Goal: Task Accomplishment & Management: Complete application form

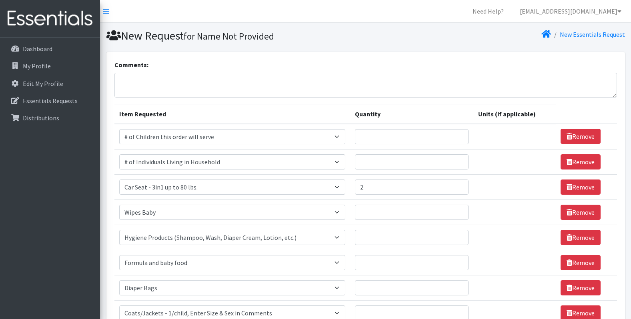
select select "13431"
select select "6076"
select select "11425"
select select "1929"
select select "5659"
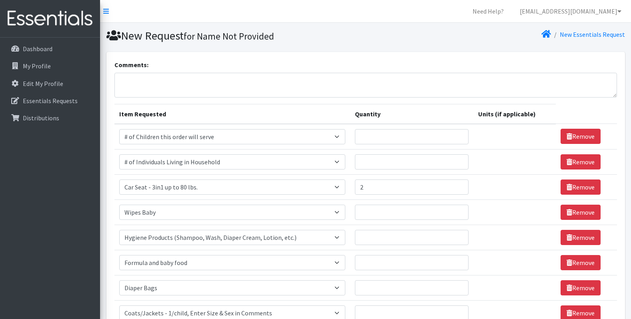
select select "2005"
select select "1948"
select select "6668"
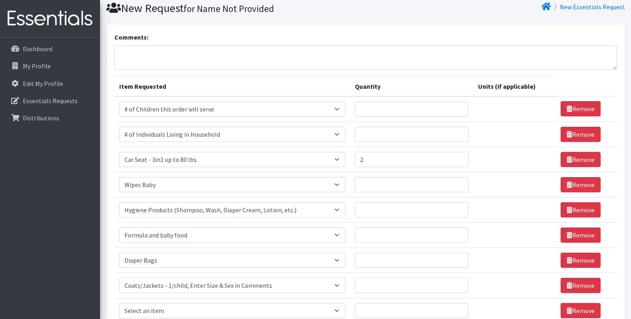
scroll to position [136, 0]
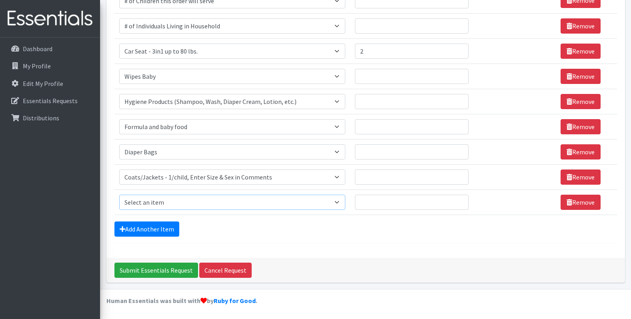
click at [150, 204] on select "Select an item # of Children this order will serve # of Individuals Living in H…" at bounding box center [232, 202] width 226 height 15
click at [119, 195] on select "Select an item # of Children this order will serve # of Individuals Living in H…" at bounding box center [232, 202] width 226 height 15
click at [182, 198] on select "Select an item # of Children this order will serve # of Individuals Living in H…" at bounding box center [230, 202] width 223 height 15
select select "1963"
click at [119, 195] on select "Select an item # of Children this order will serve # of Individuals Living in H…" at bounding box center [230, 202] width 223 height 15
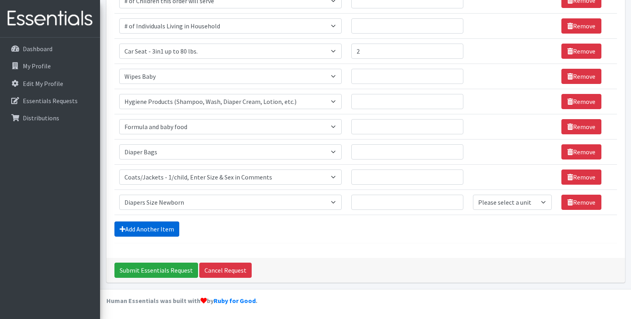
click at [144, 232] on link "Add Another Item" at bounding box center [146, 229] width 65 height 15
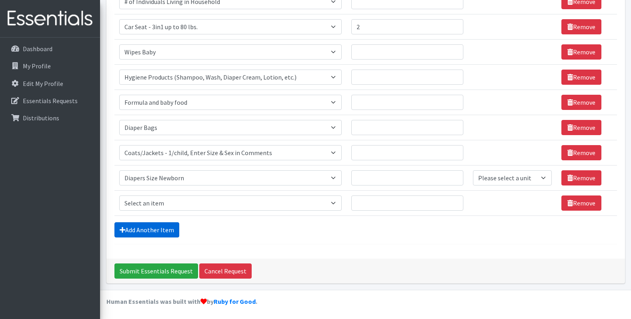
scroll to position [161, 0]
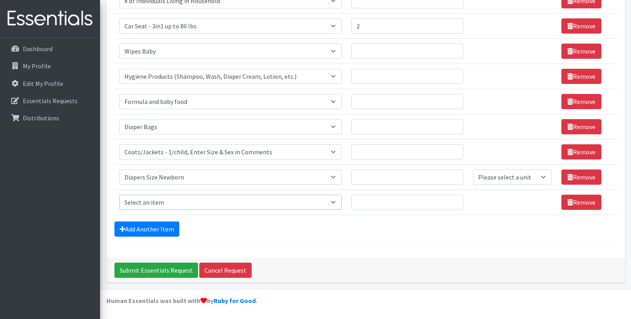
click at [146, 207] on select "Select an item # of Children this order will serve # of Individuals Living in H…" at bounding box center [230, 202] width 223 height 15
select select "1964"
click at [119, 195] on select "Select an item # of Children this order will serve # of Individuals Living in H…" at bounding box center [230, 202] width 223 height 15
click at [164, 226] on link "Add Another Item" at bounding box center [146, 229] width 65 height 15
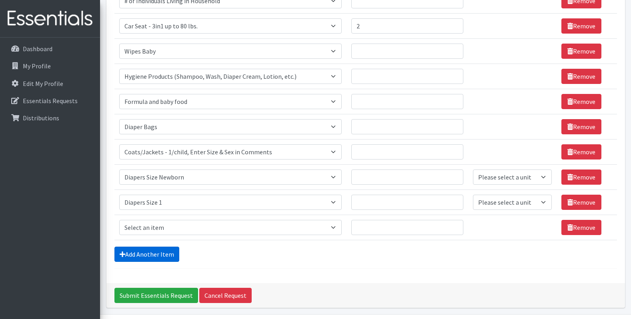
scroll to position [186, 0]
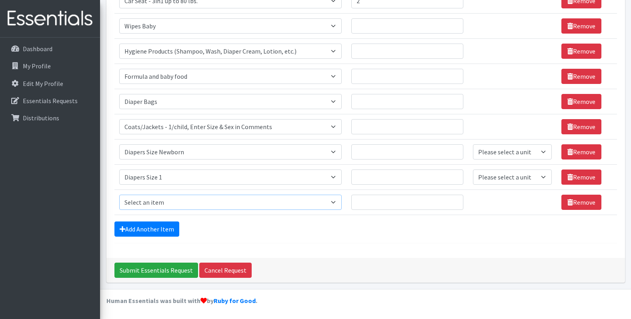
click at [162, 206] on select "Select an item # of Children this order will serve # of Individuals Living in H…" at bounding box center [230, 202] width 223 height 15
select select "1965"
click at [119, 195] on select "Select an item # of Children this order will serve # of Individuals Living in H…" at bounding box center [230, 202] width 223 height 15
click at [154, 232] on link "Add Another Item" at bounding box center [146, 229] width 65 height 15
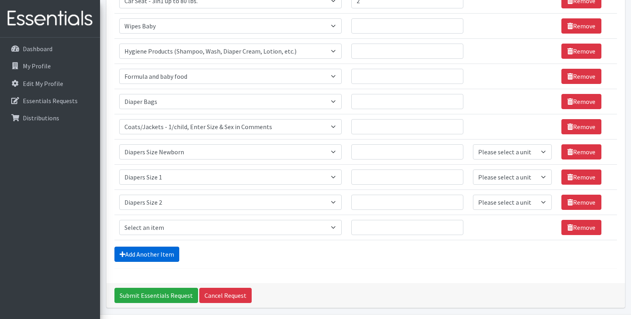
scroll to position [212, 0]
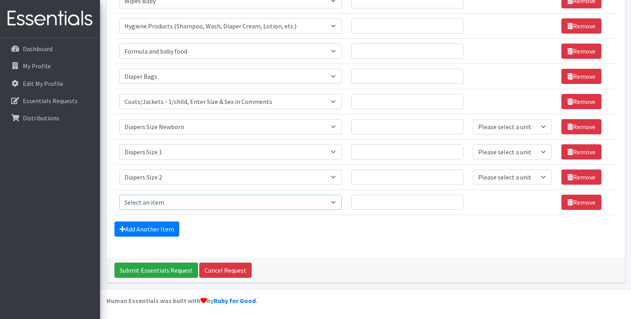
click at [156, 206] on select "Select an item # of Children this order will serve # of Individuals Living in H…" at bounding box center [230, 202] width 223 height 15
select select "1966"
click at [119, 195] on select "Select an item # of Children this order will serve # of Individuals Living in H…" at bounding box center [230, 202] width 223 height 15
click at [145, 233] on link "Add Another Item" at bounding box center [146, 229] width 65 height 15
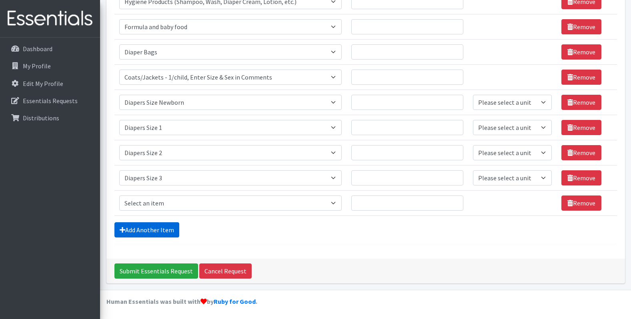
scroll to position [237, 0]
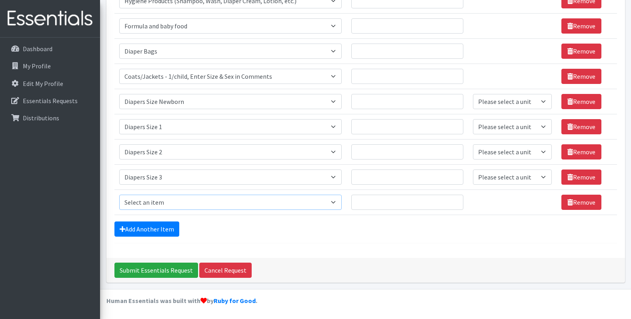
click at [156, 200] on select "Select an item # of Children this order will serve # of Individuals Living in H…" at bounding box center [230, 202] width 223 height 15
select select "1967"
click at [119, 195] on select "Select an item # of Children this order will serve # of Individuals Living in H…" at bounding box center [230, 202] width 223 height 15
click at [158, 228] on link "Add Another Item" at bounding box center [146, 229] width 65 height 15
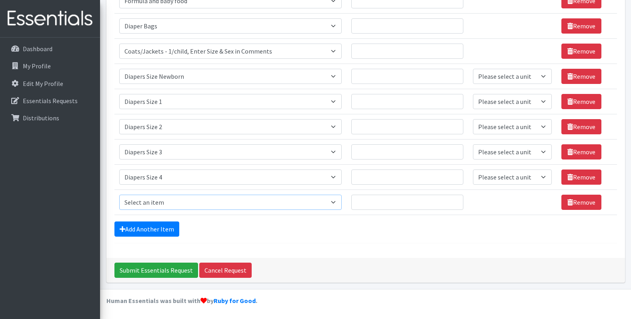
click at [156, 209] on select "Select an item # of Children this order will serve # of Individuals Living in H…" at bounding box center [230, 202] width 223 height 15
select select "1968"
click at [119, 195] on select "Select an item # of Children this order will serve # of Individuals Living in H…" at bounding box center [230, 202] width 223 height 15
click at [158, 228] on link "Add Another Item" at bounding box center [146, 229] width 65 height 15
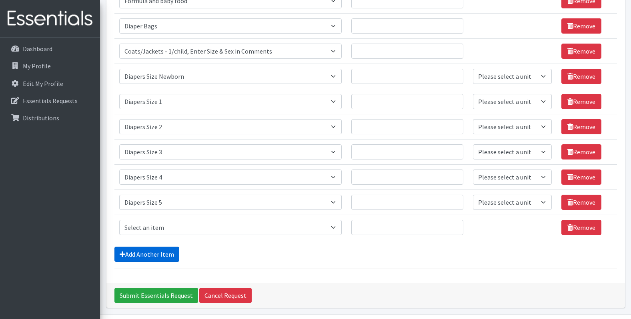
scroll to position [287, 0]
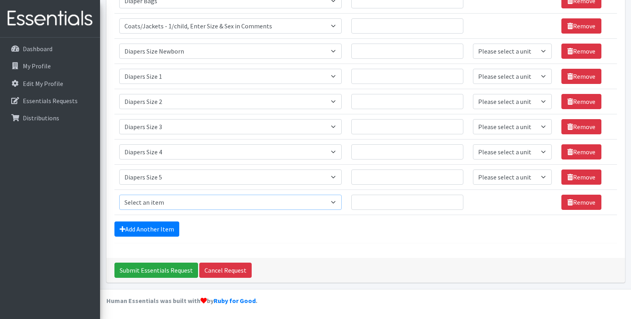
click at [158, 198] on select "Select an item # of Children this order will serve # of Individuals Living in H…" at bounding box center [230, 202] width 223 height 15
select select "1969"
click at [119, 195] on select "Select an item # of Children this order will serve # of Individuals Living in H…" at bounding box center [230, 202] width 223 height 15
click at [136, 240] on form "Comments: Item Requested Quantity Units (if applicable) Item Requested Select a…" at bounding box center [365, 8] width 502 height 471
click at [136, 238] on form "Comments: Item Requested Quantity Units (if applicable) Item Requested Select a…" at bounding box center [365, 8] width 502 height 471
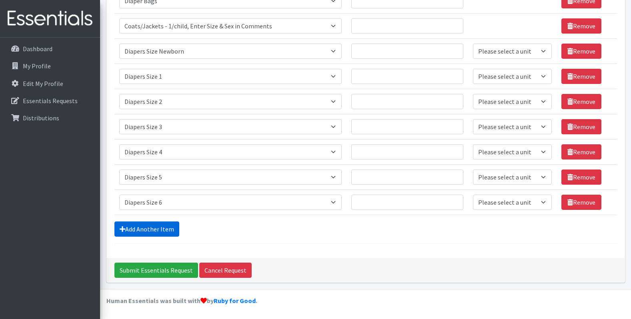
click at [136, 235] on link "Add Another Item" at bounding box center [146, 229] width 65 height 15
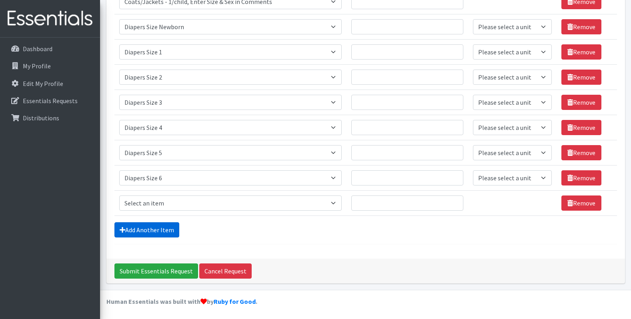
scroll to position [312, 0]
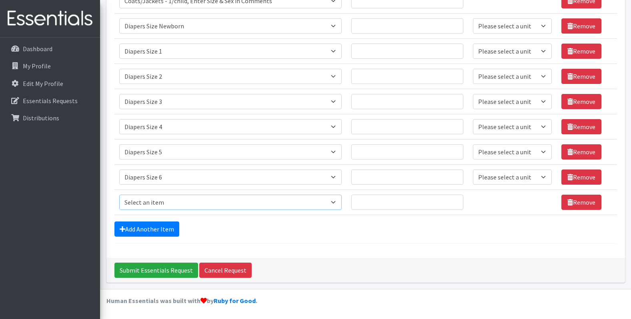
click at [140, 203] on select "Select an item # of Children this order will serve # of Individuals Living in H…" at bounding box center [230, 202] width 223 height 15
select select "1970"
click at [119, 195] on select "Select an item # of Children this order will serve # of Individuals Living in H…" at bounding box center [230, 202] width 223 height 15
click at [151, 235] on link "Add Another Item" at bounding box center [146, 229] width 65 height 15
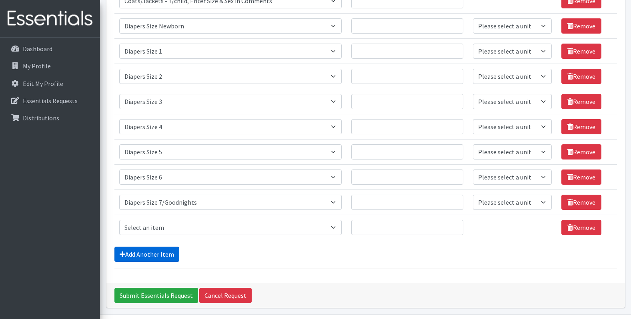
scroll to position [337, 0]
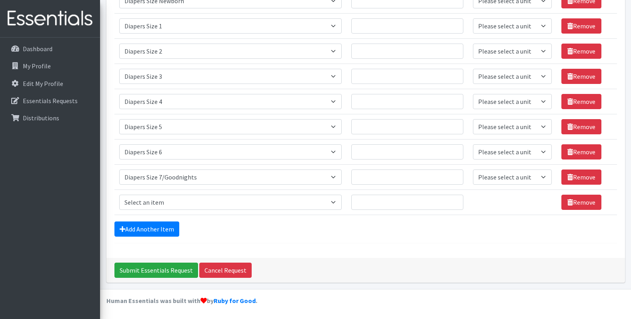
click at [151, 210] on td "Item Requested Select an item # of Children this order will serve # of Individu…" at bounding box center [230, 202] width 232 height 25
click at [151, 203] on select "Select an item # of Children this order will serve # of Individuals Living in H…" at bounding box center [230, 202] width 223 height 15
select select "1971"
click at [119, 195] on select "Select an item # of Children this order will serve # of Individuals Living in H…" at bounding box center [230, 202] width 223 height 15
click at [175, 229] on link "Add Another Item" at bounding box center [146, 229] width 65 height 15
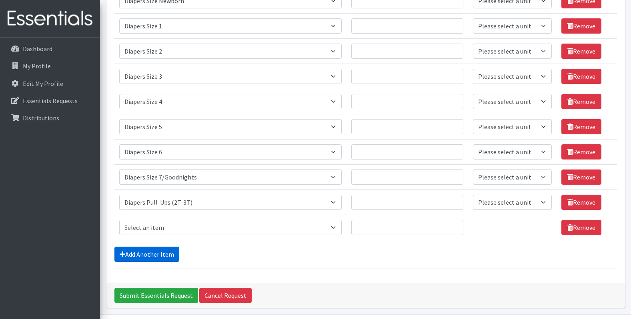
scroll to position [363, 0]
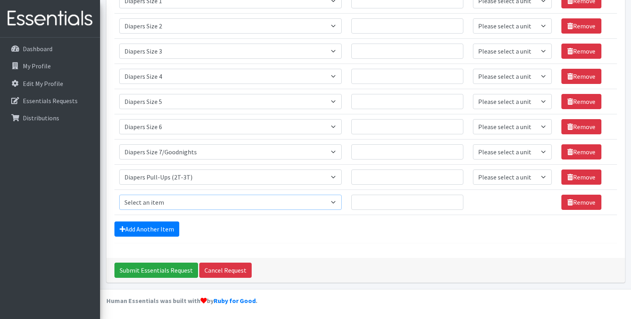
click at [166, 200] on select "Select an item # of Children this order will serve # of Individuals Living in H…" at bounding box center [230, 202] width 223 height 15
select select "5712"
click at [119, 195] on select "Select an item # of Children this order will serve # of Individuals Living in H…" at bounding box center [230, 202] width 223 height 15
click at [168, 225] on link "Add Another Item" at bounding box center [146, 229] width 65 height 15
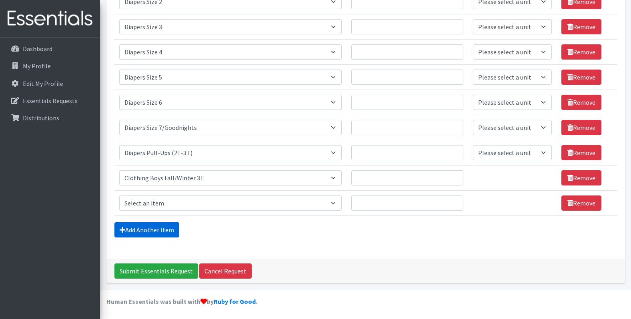
scroll to position [388, 0]
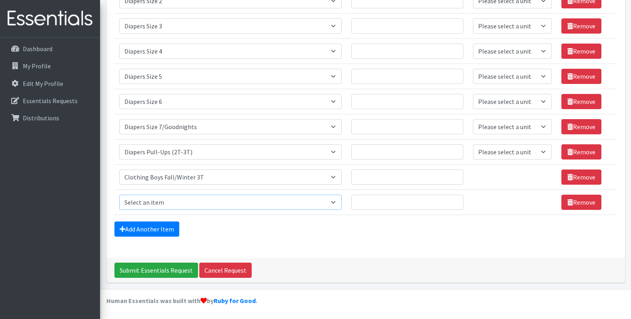
click at [168, 204] on select "Select an item # of Children this order will serve # of Individuals Living in H…" at bounding box center [230, 202] width 223 height 15
select select "1972"
click at [119, 195] on select "Select an item # of Children this order will serve # of Individuals Living in H…" at bounding box center [230, 202] width 223 height 15
click at [167, 177] on select "Select an item # of Children this order will serve # of Individuals Living in H…" at bounding box center [230, 177] width 223 height 15
select select "1972"
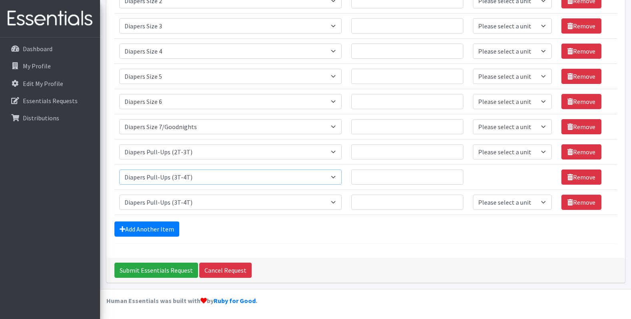
click at [119, 170] on select "Select an item # of Children this order will serve # of Individuals Living in H…" at bounding box center [230, 177] width 223 height 15
click at [165, 198] on select "Select an item # of Children this order will serve # of Individuals Living in H…" at bounding box center [230, 202] width 223 height 15
select select "1973"
click at [119, 195] on select "Select an item # of Children this order will serve # of Individuals Living in H…" at bounding box center [230, 202] width 223 height 15
click at [158, 231] on link "Add Another Item" at bounding box center [146, 229] width 65 height 15
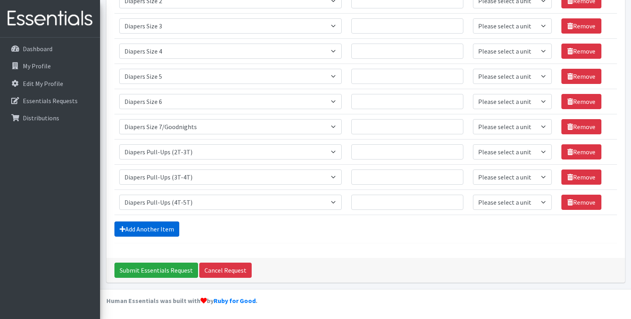
scroll to position [413, 0]
click at [158, 204] on select "Select an item # of Children this order will serve # of Individuals Living in H…" at bounding box center [230, 202] width 223 height 15
select select "15477"
click at [119, 195] on select "Select an item # of Children this order will serve # of Individuals Living in H…" at bounding box center [230, 202] width 223 height 15
click at [372, 129] on input "Quantity" at bounding box center [407, 126] width 112 height 15
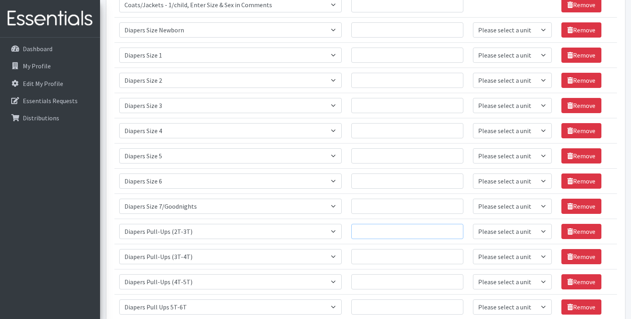
scroll to position [293, 0]
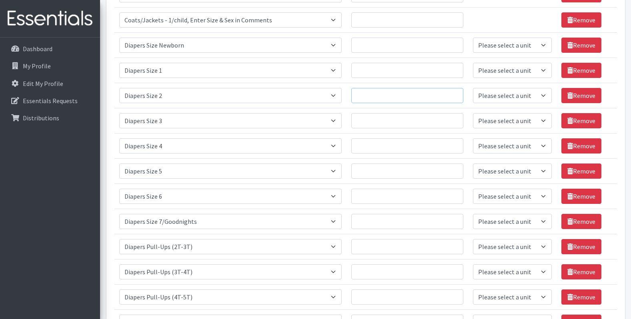
click at [371, 90] on input "Quantity" at bounding box center [407, 95] width 112 height 15
type input "20"
click at [32, 186] on div "Dashboard My Profile Edit My Profile Essentials Requests Distributions" at bounding box center [50, 186] width 100 height 296
click at [392, 51] on input "Quantity" at bounding box center [407, 45] width 112 height 15
type input "10"
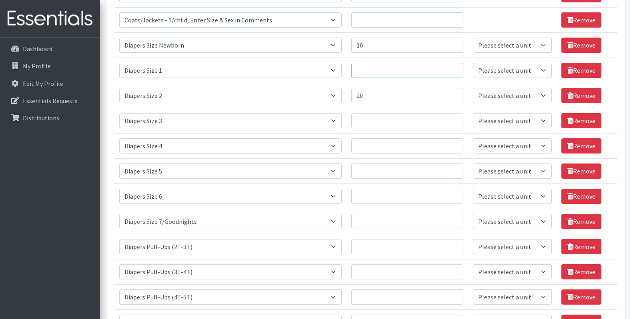
click at [391, 65] on input "Quantity" at bounding box center [407, 70] width 112 height 15
click at [386, 78] on td "Quantity" at bounding box center [407, 70] width 122 height 25
click at [384, 75] on input "Quantity" at bounding box center [407, 70] width 112 height 15
type input "15"
click at [391, 132] on td "Quantity" at bounding box center [407, 120] width 122 height 25
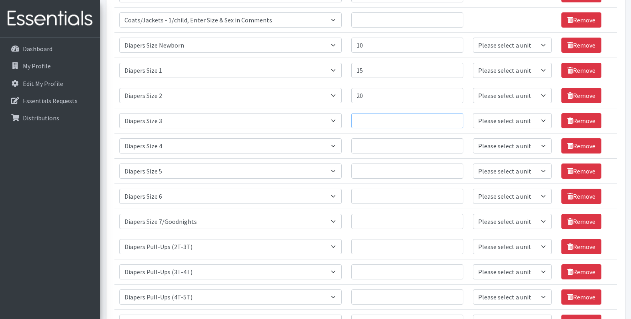
click at [392, 120] on input "Quantity" at bounding box center [407, 120] width 112 height 15
type input "20"
click at [371, 153] on input "Quantity" at bounding box center [407, 145] width 112 height 15
click at [411, 146] on input "Quantity" at bounding box center [407, 145] width 112 height 15
type input "30"
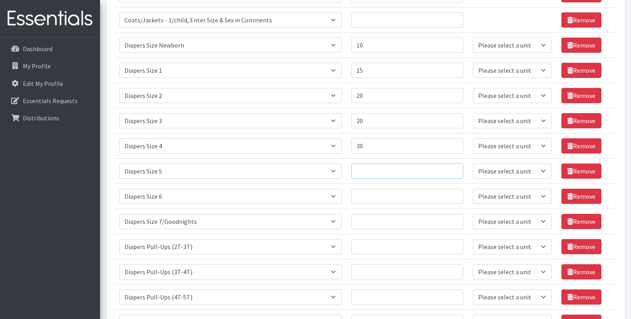
click at [402, 176] on input "Quantity" at bounding box center [407, 171] width 112 height 15
type input "20"
click at [393, 200] on input "Quantity" at bounding box center [407, 196] width 112 height 15
type input "5"
type input "10"
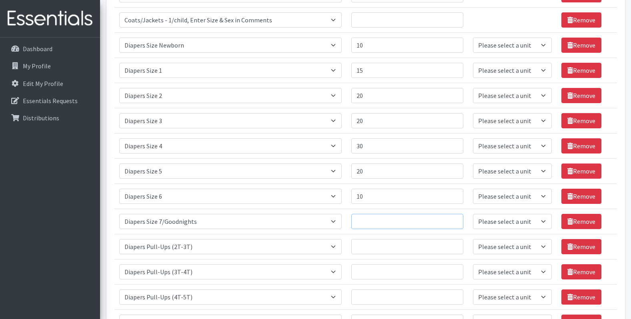
click at [391, 219] on input "Quantity" at bounding box center [407, 221] width 112 height 15
type input "10"
click at [393, 260] on td "Quantity" at bounding box center [407, 271] width 122 height 25
click at [395, 251] on input "Quantity" at bounding box center [407, 246] width 112 height 15
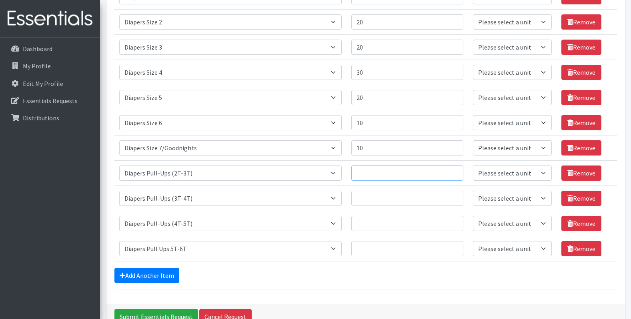
scroll to position [413, 0]
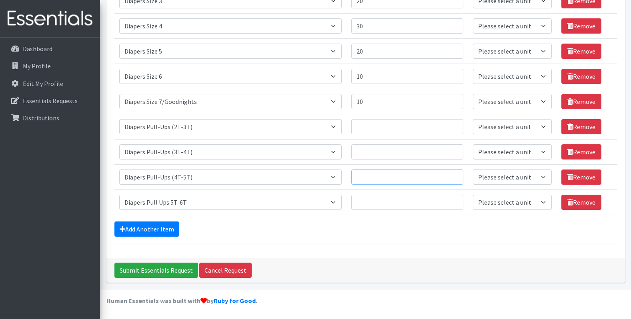
click at [384, 176] on input "Quantity" at bounding box center [407, 177] width 112 height 15
type input "5"
click at [134, 226] on link "Add Another Item" at bounding box center [146, 229] width 65 height 15
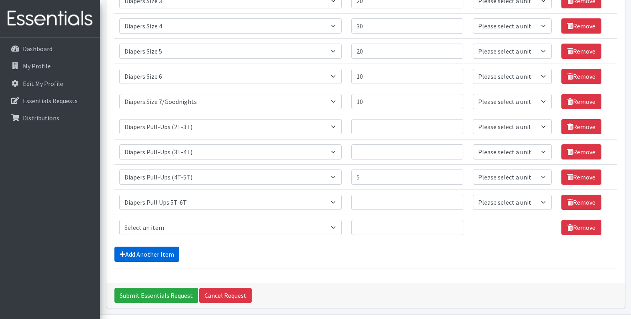
scroll to position [438, 0]
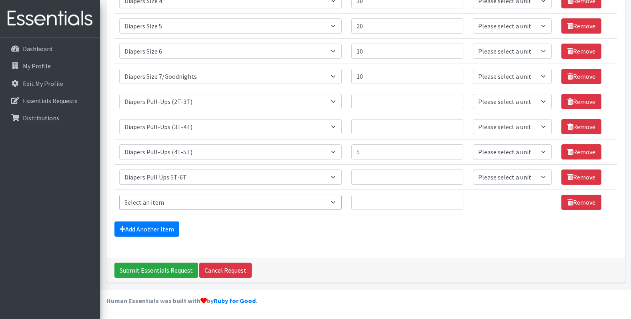
click at [166, 202] on select "Select an item # of Children this order will serve # of Individuals Living in H…" at bounding box center [230, 202] width 223 height 15
click at [339, 207] on select "Select an item # of Children this order will serve # of Individuals Living in H…" at bounding box center [230, 202] width 223 height 15
select select "5704"
click at [119, 195] on select "Select an item # of Children this order will serve # of Individuals Living in H…" at bounding box center [230, 202] width 223 height 15
click at [155, 235] on link "Add Another Item" at bounding box center [146, 229] width 65 height 15
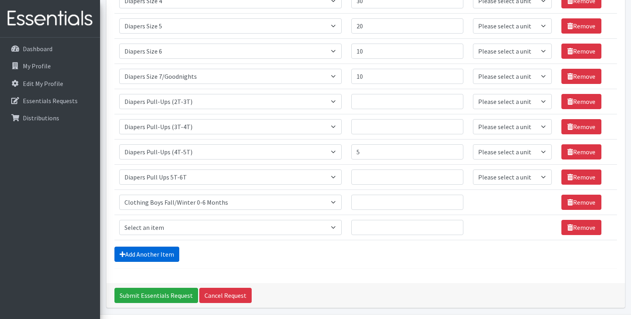
scroll to position [463, 0]
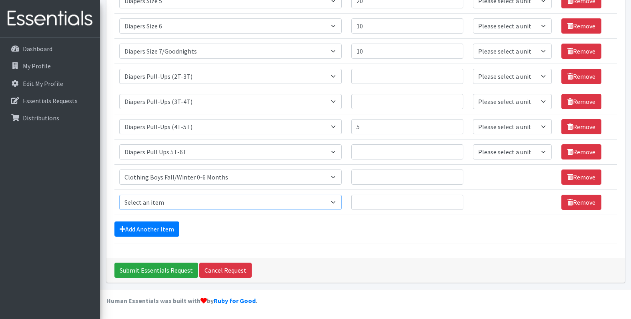
click at [173, 202] on select "Select an item # of Children this order will serve # of Individuals Living in H…" at bounding box center [230, 202] width 223 height 15
select select "5705"
click at [119, 195] on select "Select an item # of Children this order will serve # of Individuals Living in H…" at bounding box center [230, 202] width 223 height 15
click at [167, 230] on link "Add Another Item" at bounding box center [146, 229] width 65 height 15
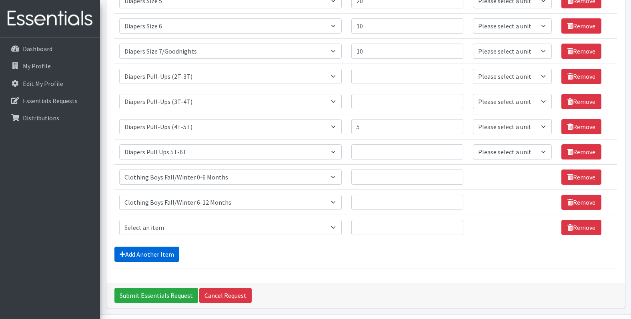
scroll to position [489, 0]
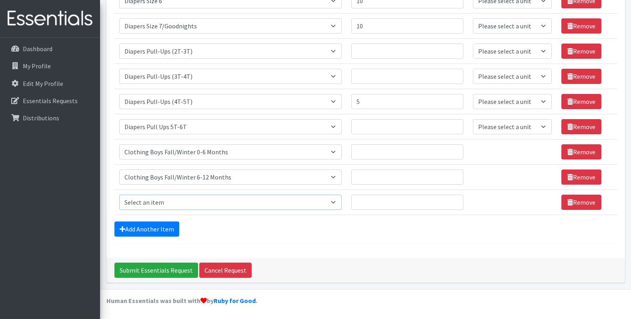
click at [174, 197] on select "Select an item # of Children this order will serve # of Individuals Living in H…" at bounding box center [230, 202] width 223 height 15
select select "5706"
click at [119, 195] on select "Select an item # of Children this order will serve # of Individuals Living in H…" at bounding box center [230, 202] width 223 height 15
click at [163, 234] on link "Add Another Item" at bounding box center [146, 229] width 65 height 15
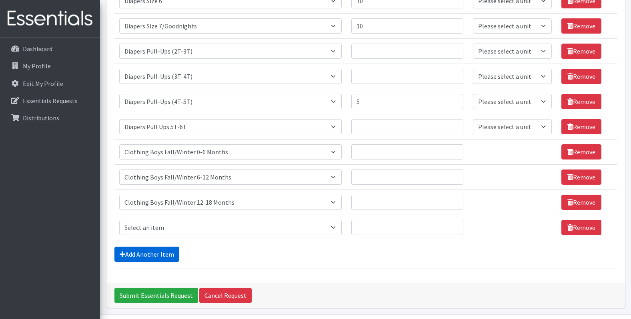
scroll to position [514, 0]
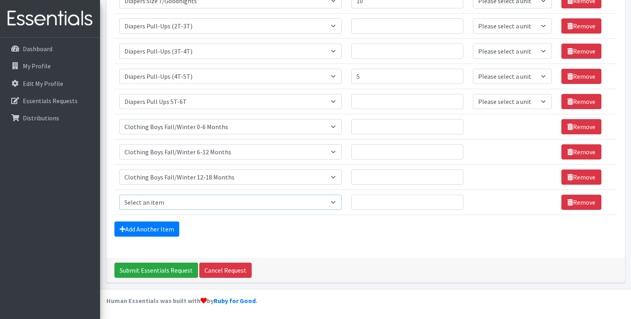
click at [168, 204] on select "Select an item # of Children this order will serve # of Individuals Living in H…" at bounding box center [230, 202] width 223 height 15
select select "5707"
click at [119, 195] on select "Select an item # of Children this order will serve # of Individuals Living in H…" at bounding box center [230, 202] width 223 height 15
click at [151, 226] on link "Add Another Item" at bounding box center [146, 229] width 65 height 15
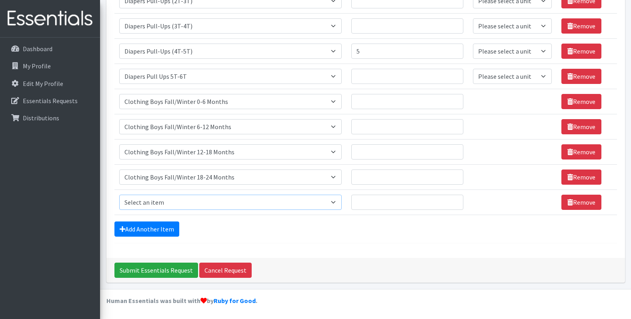
click at [159, 200] on select "Select an item # of Children this order will serve # of Individuals Living in H…" at bounding box center [230, 202] width 223 height 15
select select "5710"
click at [119, 195] on select "Select an item # of Children this order will serve # of Individuals Living in H…" at bounding box center [230, 202] width 223 height 15
click at [379, 78] on input "Quantity" at bounding box center [407, 76] width 112 height 15
drag, startPoint x: 366, startPoint y: 76, endPoint x: 356, endPoint y: 75, distance: 10.4
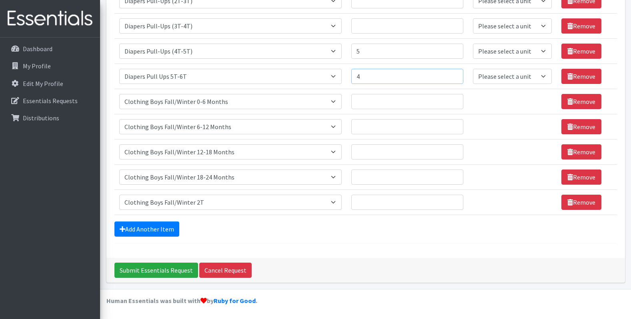
click at [356, 75] on input "4" at bounding box center [407, 76] width 112 height 15
type input "5"
click at [366, 26] on input "Quantity" at bounding box center [407, 25] width 112 height 15
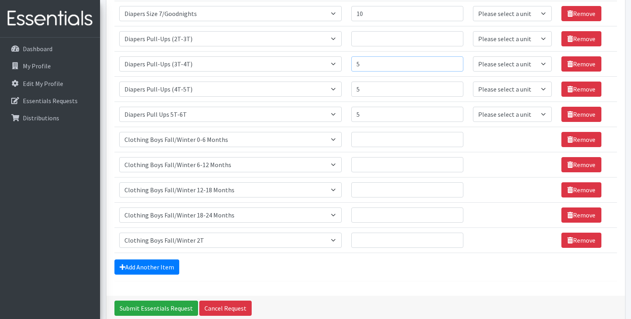
scroll to position [499, 0]
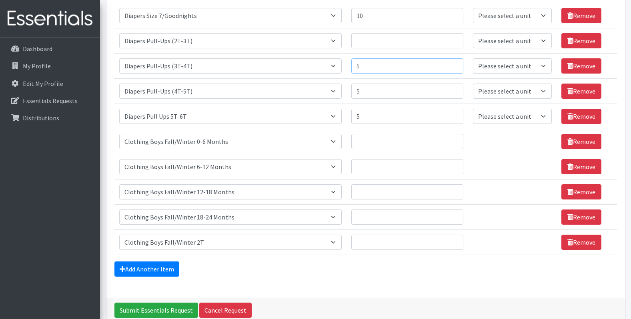
type input "5"
click at [367, 45] on input "Quantity" at bounding box center [407, 40] width 112 height 15
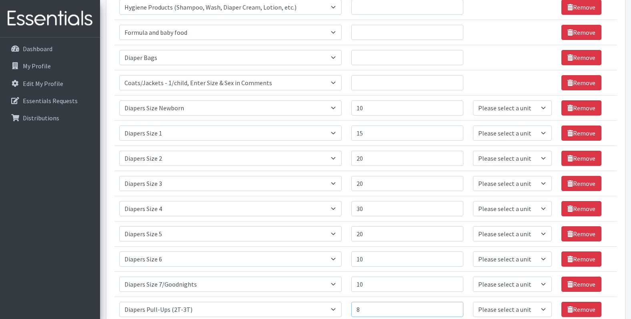
scroll to position [219, 0]
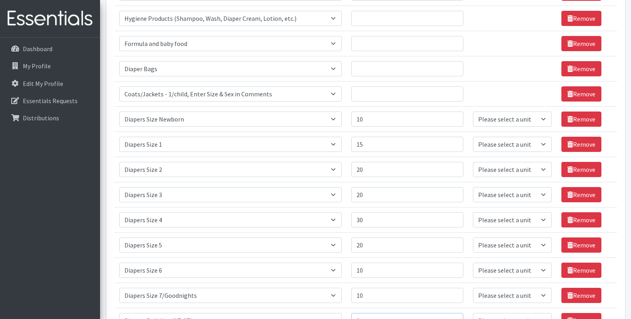
type input "8"
click at [377, 97] on input "Quantity" at bounding box center [407, 93] width 112 height 15
click at [373, 99] on input "Quantity" at bounding box center [407, 93] width 112 height 15
type input "30"
click at [480, 69] on td "Unit units" at bounding box center [512, 68] width 88 height 25
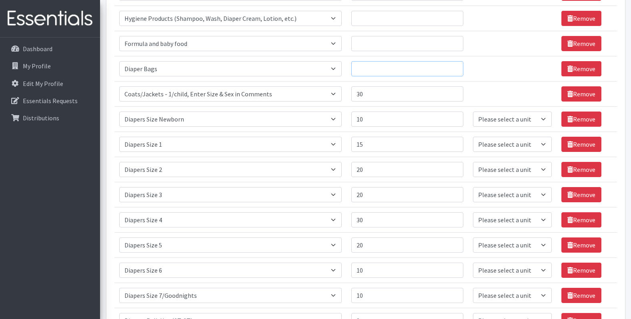
click at [375, 66] on input "Quantity" at bounding box center [407, 68] width 112 height 15
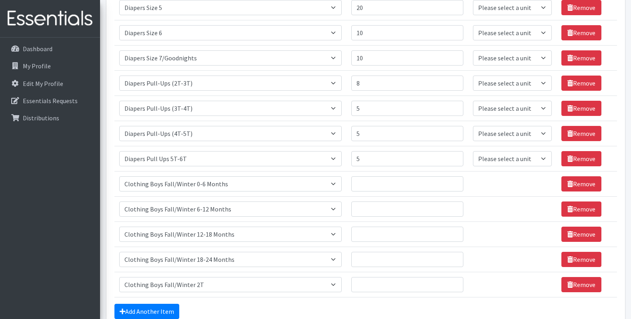
scroll to position [499, 0]
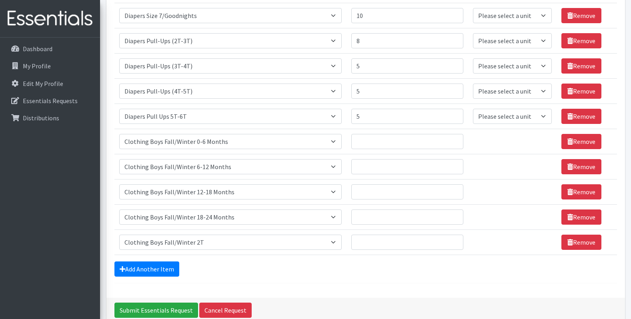
type input "5"
click at [409, 140] on input "Quantity" at bounding box center [407, 141] width 112 height 15
click at [520, 121] on select "Please select a unit units Packs" at bounding box center [512, 116] width 79 height 15
select select "Pack"
click at [473, 109] on select "Please select a unit units Packs" at bounding box center [512, 116] width 79 height 15
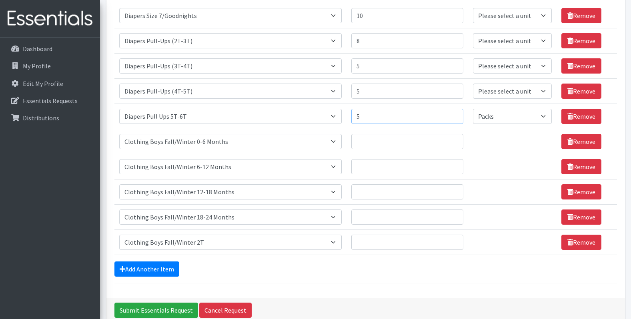
drag, startPoint x: 384, startPoint y: 120, endPoint x: 343, endPoint y: 118, distance: 41.6
click at [343, 118] on tr "Item Requested Select an item # of Children this order will serve # of Individu…" at bounding box center [365, 116] width 502 height 25
type input "6"
drag, startPoint x: 408, startPoint y: 96, endPoint x: 359, endPoint y: 93, distance: 49.6
click at [359, 93] on input "5" at bounding box center [407, 91] width 112 height 15
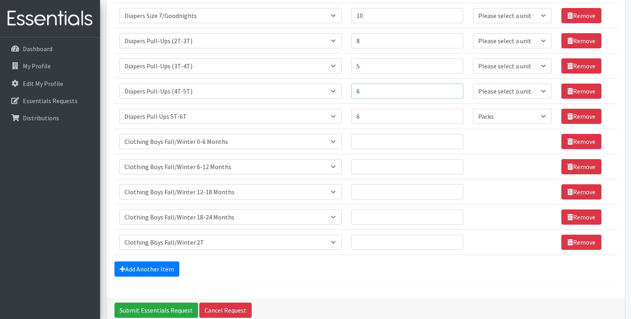
type input "6"
click at [491, 112] on select "Please select a unit units Packs" at bounding box center [512, 116] width 79 height 15
select select
click at [473, 109] on select "Please select a unit units Packs" at bounding box center [512, 116] width 79 height 15
drag, startPoint x: 375, startPoint y: 119, endPoint x: 325, endPoint y: 119, distance: 49.2
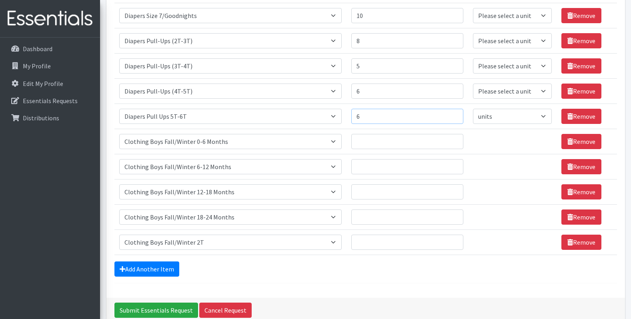
click at [325, 119] on tr "Item Requested Select an item # of Children this order will serve # of Individu…" at bounding box center [365, 116] width 502 height 25
type input "5"
click at [475, 92] on select "Please select a unit units Packs" at bounding box center [512, 91] width 79 height 15
select select
click at [473, 84] on select "Please select a unit units Packs" at bounding box center [512, 91] width 79 height 15
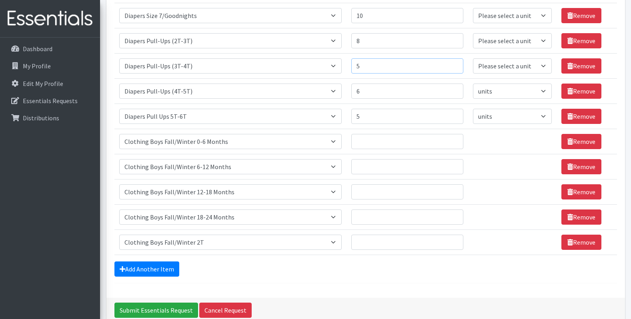
click at [422, 62] on input "5" at bounding box center [407, 65] width 112 height 15
click at [481, 66] on select "Please select a unit units Packs" at bounding box center [512, 65] width 79 height 15
select select
click at [473, 58] on select "Please select a unit units Packs" at bounding box center [512, 65] width 79 height 15
click at [495, 40] on select "Please select a unit units Packs" at bounding box center [512, 40] width 79 height 15
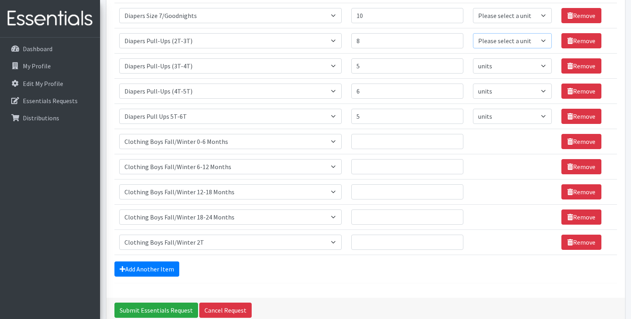
select select
click at [473, 33] on select "Please select a unit units Packs" at bounding box center [512, 40] width 79 height 15
click at [489, 17] on select "Please select a unit units Packs" at bounding box center [512, 15] width 79 height 15
select select
click at [473, 8] on select "Please select a unit units Packs" at bounding box center [512, 15] width 79 height 15
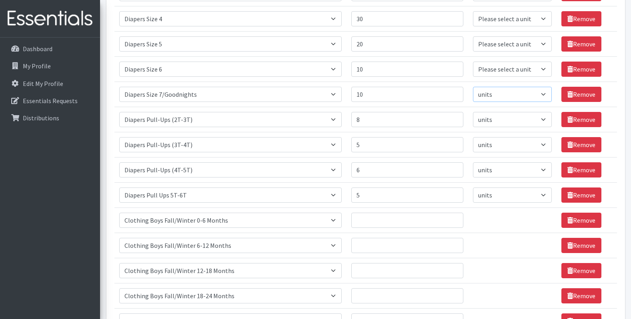
scroll to position [419, 0]
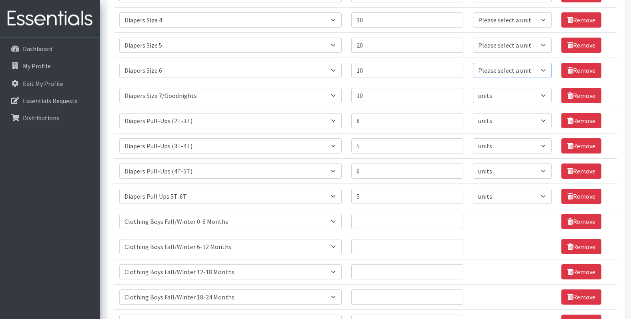
click at [481, 68] on select "Please select a unit units Packs" at bounding box center [512, 70] width 79 height 15
select select
click at [473, 63] on select "Please select a unit units Packs" at bounding box center [512, 70] width 79 height 15
click at [490, 48] on select "Please select a unit units Packs" at bounding box center [512, 45] width 79 height 15
select select
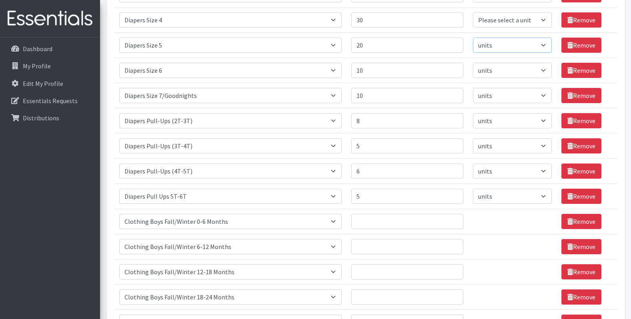
click at [473, 38] on select "Please select a unit units Packs" at bounding box center [512, 45] width 79 height 15
click at [492, 23] on select "Please select a unit units Packs" at bounding box center [512, 19] width 79 height 15
select select
click at [473, 12] on select "Please select a unit units Packs" at bounding box center [512, 19] width 79 height 15
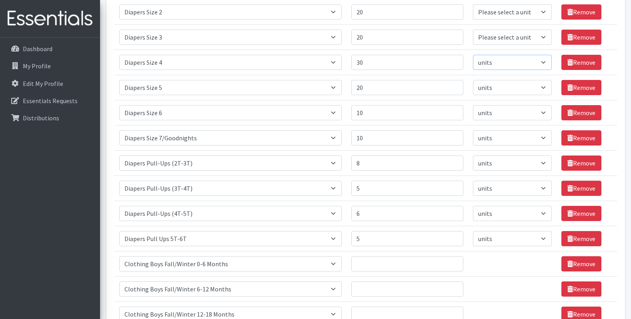
scroll to position [339, 0]
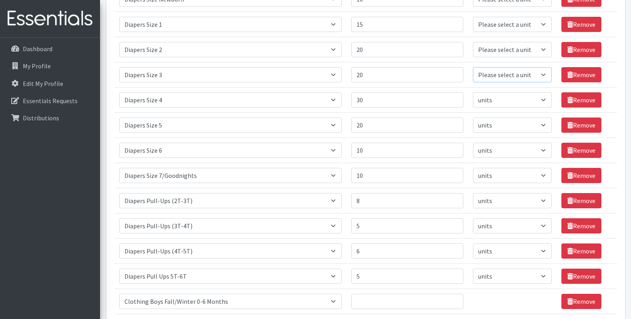
click at [482, 73] on select "Please select a unit units Packs" at bounding box center [512, 74] width 79 height 15
select select
click at [473, 67] on select "Please select a unit units Packs" at bounding box center [512, 74] width 79 height 15
click at [488, 50] on select "Please select a unit units Packs" at bounding box center [512, 49] width 79 height 15
select select
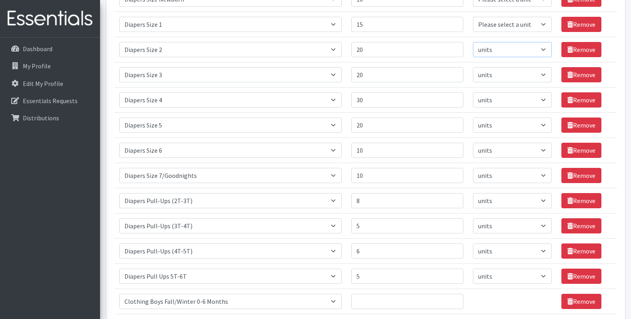
click at [473, 42] on select "Please select a unit units Packs" at bounding box center [512, 49] width 79 height 15
click at [491, 30] on select "Please select a unit units Packs" at bounding box center [512, 24] width 79 height 15
select select
click at [473, 17] on select "Please select a unit units Packs" at bounding box center [512, 24] width 79 height 15
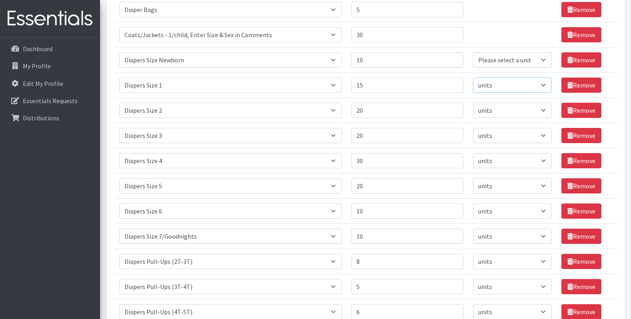
scroll to position [259, 0]
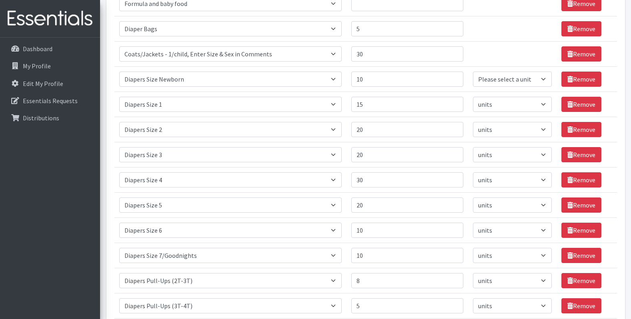
click at [485, 52] on td "Unit units" at bounding box center [512, 53] width 88 height 25
click at [481, 75] on select "Please select a unit units Packs" at bounding box center [512, 79] width 79 height 15
select select
click at [473, 72] on select "Please select a unit units Packs" at bounding box center [512, 79] width 79 height 15
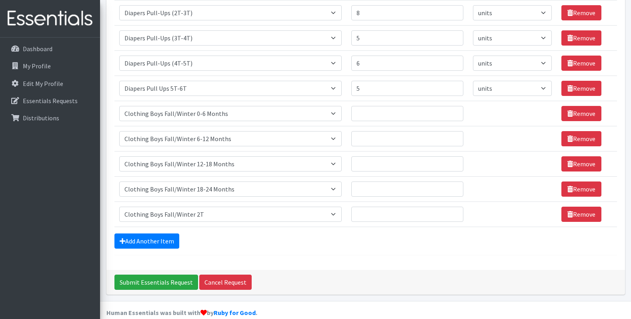
scroll to position [539, 0]
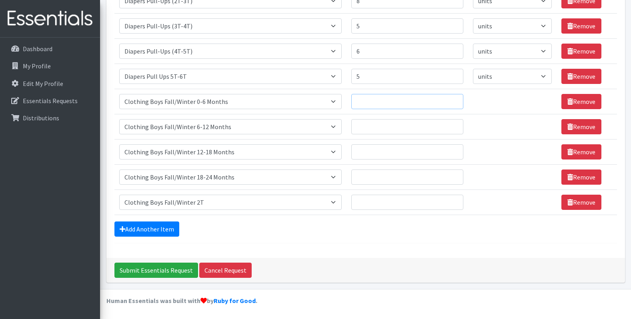
click at [412, 104] on input "Quantity" at bounding box center [407, 101] width 112 height 15
type input "5"
click at [383, 132] on input "Quantity" at bounding box center [407, 126] width 112 height 15
type input "5"
click at [375, 150] on input "Quantity" at bounding box center [407, 151] width 112 height 15
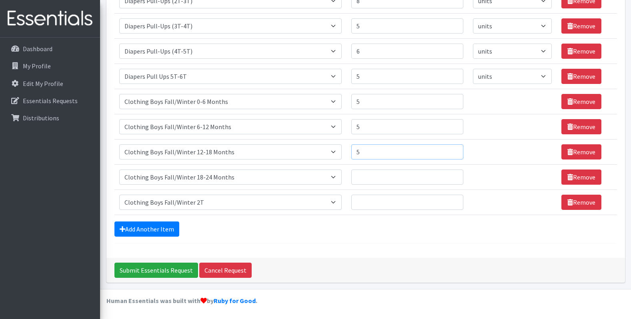
type input "5"
click at [361, 176] on input "Quantity" at bounding box center [407, 177] width 112 height 15
type input "5"
click at [381, 197] on input "Quantity" at bounding box center [407, 202] width 112 height 15
type input "2"
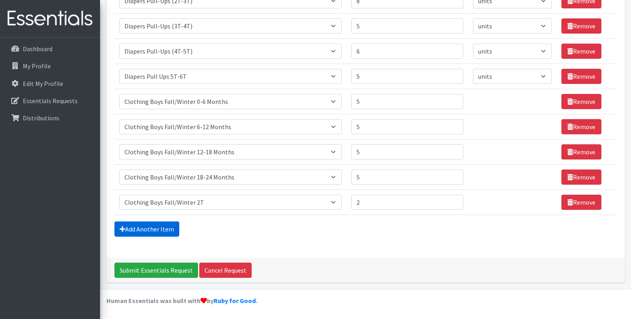
click at [163, 234] on link "Add Another Item" at bounding box center [146, 229] width 65 height 15
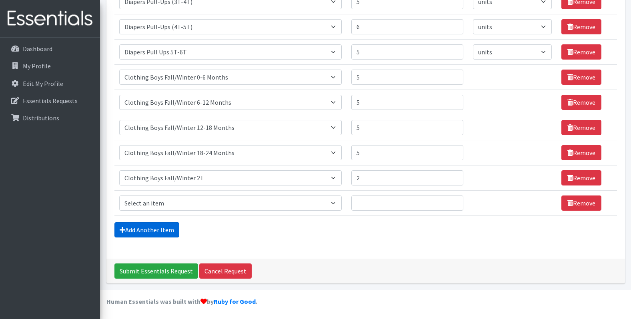
scroll to position [564, 0]
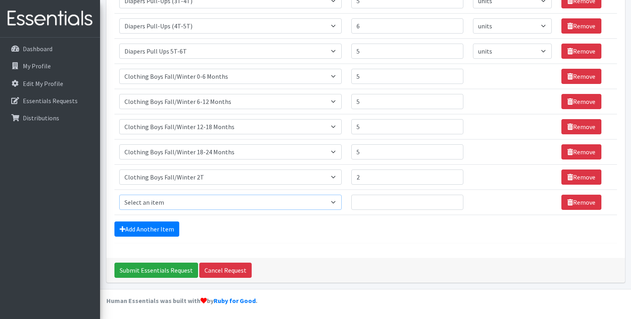
click at [187, 196] on select "Select an item # of Children this order will serve # of Individuals Living in H…" at bounding box center [230, 202] width 223 height 15
select select "5733"
click at [119, 195] on select "Select an item # of Children this order will serve # of Individuals Living in H…" at bounding box center [230, 202] width 223 height 15
click at [369, 201] on input "Quantity" at bounding box center [407, 202] width 112 height 15
type input "3"
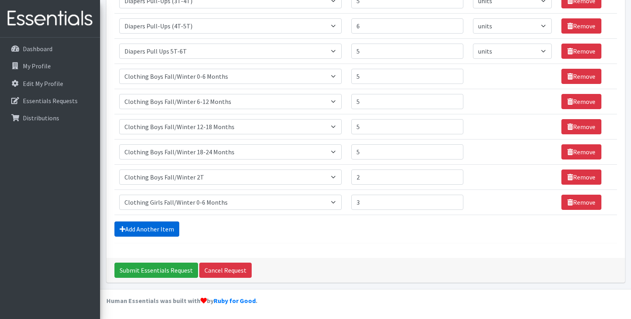
click at [162, 226] on link "Add Another Item" at bounding box center [146, 229] width 65 height 15
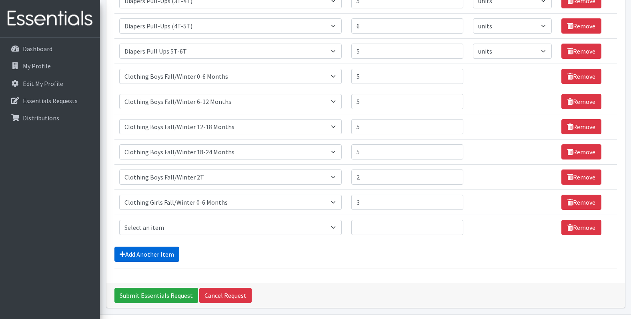
scroll to position [589, 0]
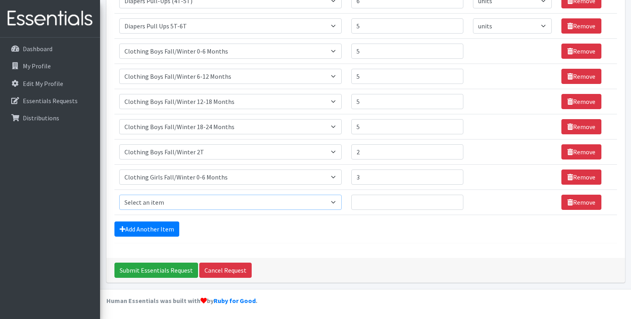
click at [158, 201] on select "Select an item # of Children this order will serve # of Individuals Living in H…" at bounding box center [230, 202] width 223 height 15
select select "5742"
click at [119, 195] on select "Select an item # of Children this order will serve # of Individuals Living in H…" at bounding box center [230, 202] width 223 height 15
click at [150, 229] on link "Add Another Item" at bounding box center [146, 229] width 65 height 15
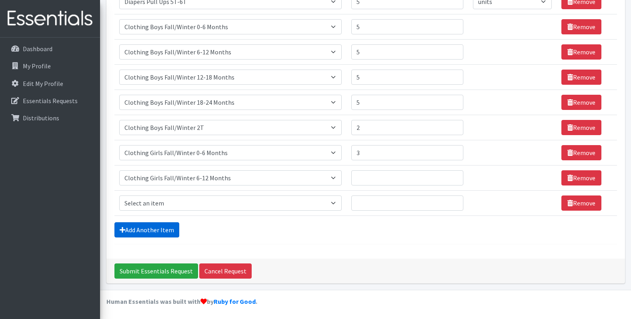
scroll to position [615, 0]
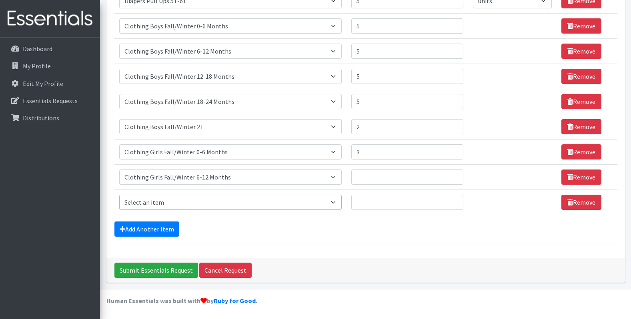
click at [150, 202] on select "Select an item # of Children this order will serve # of Individuals Living in H…" at bounding box center [230, 202] width 223 height 15
select select "5744"
click at [119, 195] on select "Select an item # of Children this order will serve # of Individuals Living in H…" at bounding box center [230, 202] width 223 height 15
click at [142, 229] on link "Add Another Item" at bounding box center [146, 229] width 65 height 15
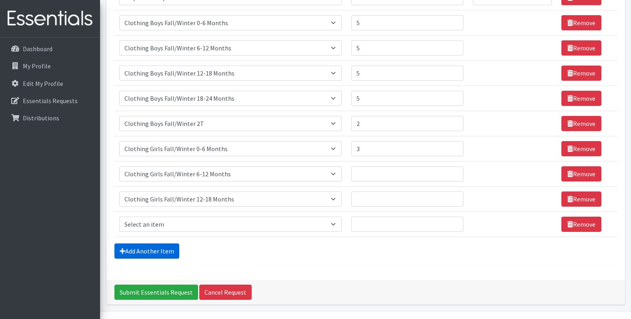
scroll to position [640, 0]
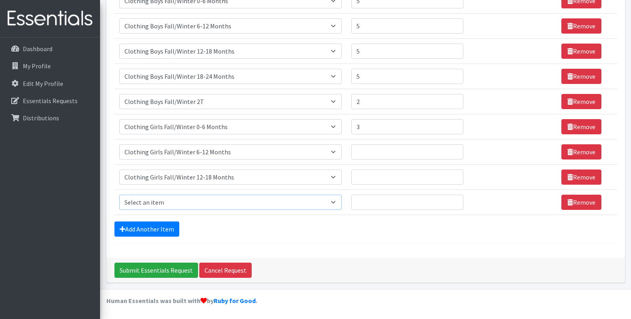
click at [162, 196] on select "Select an item # of Children this order will serve # of Individuals Living in H…" at bounding box center [230, 202] width 223 height 15
click at [119, 195] on select "Select an item # of Children this order will serve # of Individuals Living in H…" at bounding box center [230, 202] width 223 height 15
click at [171, 233] on link "Add Another Item" at bounding box center [146, 229] width 65 height 15
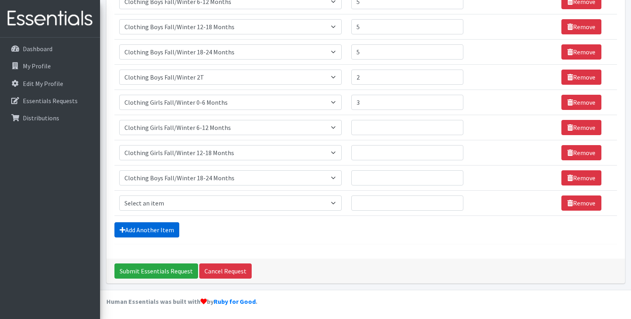
scroll to position [665, 0]
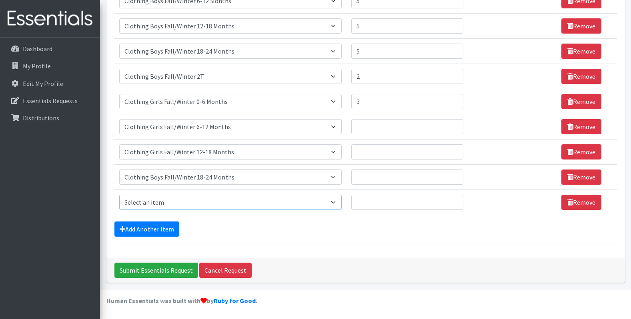
click at [182, 208] on select "Select an item # of Children this order will serve # of Individuals Living in H…" at bounding box center [230, 202] width 223 height 15
click at [386, 229] on div "Add Another Item" at bounding box center [365, 229] width 502 height 15
click at [246, 176] on select "Select an item # of Children this order will serve # of Individuals Living in H…" at bounding box center [230, 177] width 223 height 15
click at [119, 170] on select "Select an item # of Children this order will serve # of Individuals Living in H…" at bounding box center [230, 177] width 223 height 15
click at [208, 177] on select "Select an item # of Children this order will serve # of Individuals Living in H…" at bounding box center [230, 177] width 223 height 15
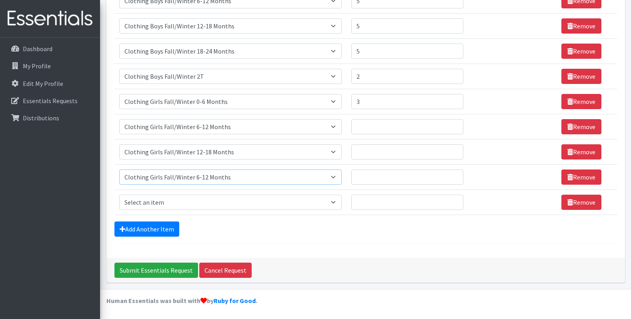
select select "5767"
click at [119, 170] on select "Select an item # of Children this order will serve # of Individuals Living in H…" at bounding box center [230, 177] width 223 height 15
click at [234, 205] on select "Select an item # of Children this order will serve # of Individuals Living in H…" at bounding box center [230, 202] width 223 height 15
click at [242, 203] on select "Select an item # of Children this order will serve # of Individuals Living in H…" at bounding box center [230, 202] width 223 height 15
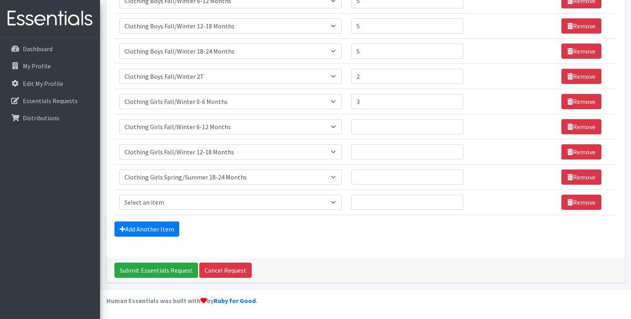
click at [261, 203] on select "Select an item # of Children this order will serve # of Individuals Living in H…" at bounding box center [230, 202] width 223 height 15
click at [368, 155] on input "Quantity" at bounding box center [407, 151] width 112 height 15
type input "5"
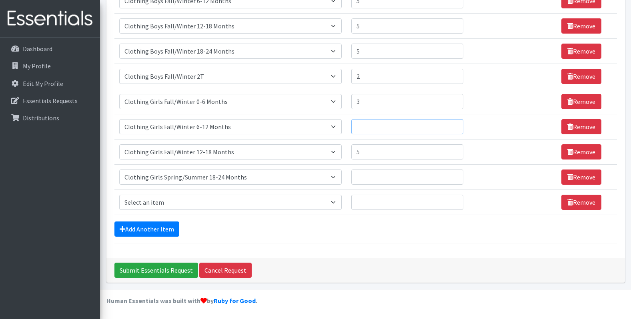
click at [375, 124] on input "Quantity" at bounding box center [407, 126] width 112 height 15
type input "5"
click at [370, 180] on input "Quantity" at bounding box center [407, 177] width 112 height 15
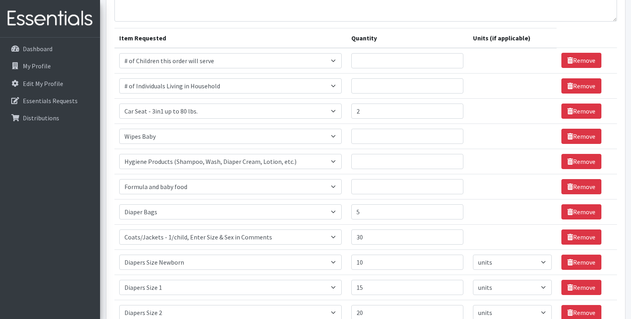
scroll to position [65, 0]
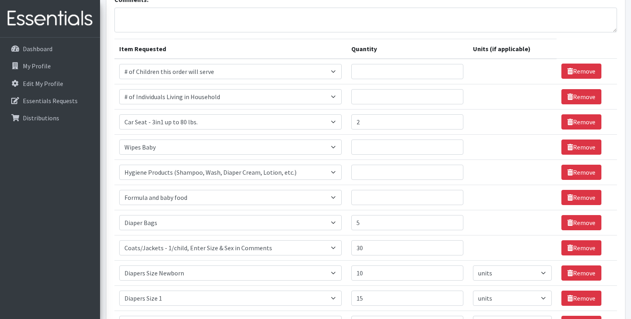
type input "5"
click at [426, 45] on th "Quantity" at bounding box center [407, 49] width 122 height 20
click at [401, 96] on input "Quantity" at bounding box center [407, 96] width 112 height 15
click at [387, 99] on input "Quantity" at bounding box center [407, 96] width 112 height 15
type input "235"
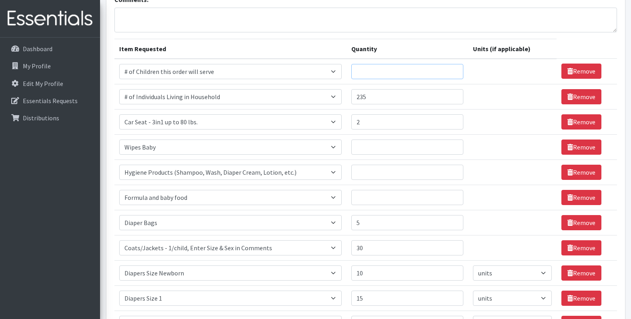
click at [405, 65] on input "Quantity" at bounding box center [407, 71] width 112 height 15
click at [423, 67] on input "Quantity" at bounding box center [407, 71] width 112 height 15
type input "57"
click at [542, 31] on textarea "Comments:" at bounding box center [365, 20] width 502 height 25
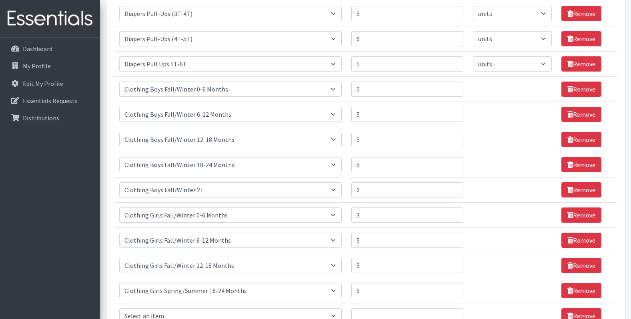
scroll to position [665, 0]
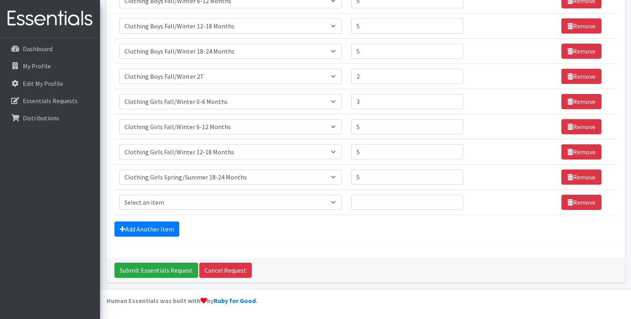
click at [320, 210] on td "Item Requested Select an item # of Children this order will serve # of Individu…" at bounding box center [230, 202] width 232 height 25
click at [320, 206] on select "Select an item # of Children this order will serve # of Individuals Living in H…" at bounding box center [230, 202] width 223 height 15
select select "5735"
click at [119, 195] on select "Select an item # of Children this order will serve # of Individuals Living in H…" at bounding box center [230, 202] width 223 height 15
click at [375, 196] on input "Quantity" at bounding box center [407, 202] width 112 height 15
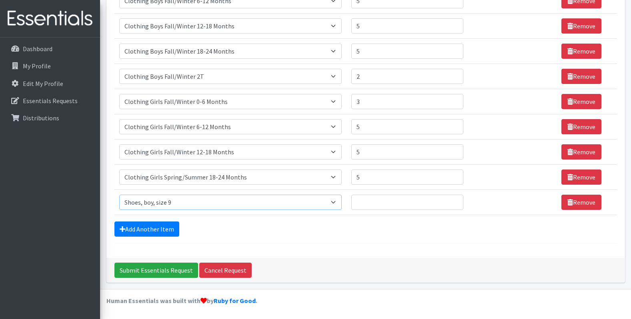
click at [313, 202] on select "Select an item # of Children this order will serve # of Individuals Living in H…" at bounding box center [230, 202] width 223 height 15
click at [583, 197] on link "Remove" at bounding box center [581, 202] width 40 height 15
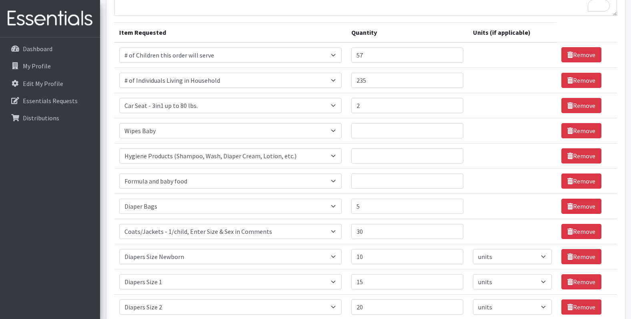
scroll to position [80, 0]
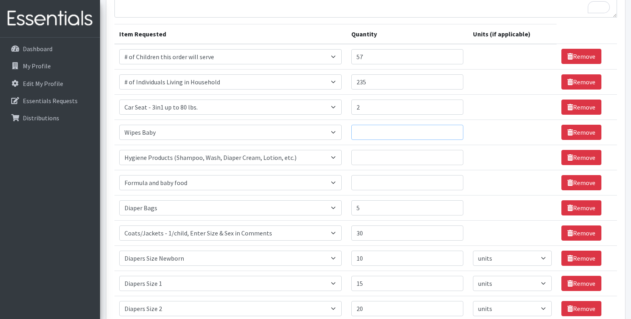
click at [378, 134] on input "Quantity" at bounding box center [407, 132] width 112 height 15
click at [381, 132] on input "Quantity" at bounding box center [407, 132] width 112 height 15
type input "114"
click at [375, 163] on input "Quantity" at bounding box center [407, 157] width 112 height 15
type input "54"
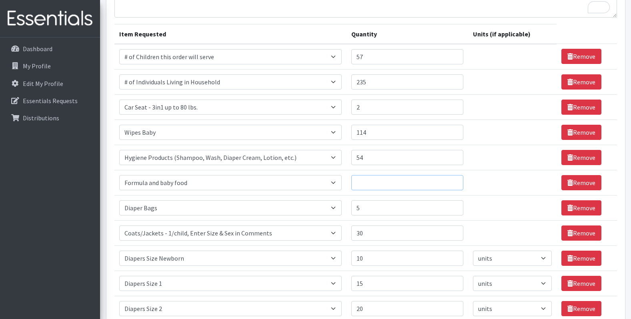
click at [379, 184] on input "Quantity" at bounding box center [407, 182] width 112 height 15
click at [433, 182] on input "Quantity" at bounding box center [407, 182] width 112 height 15
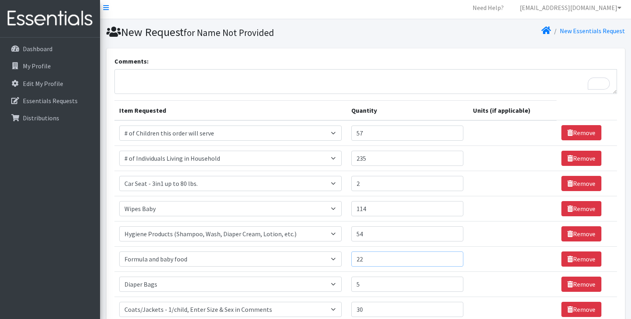
scroll to position [0, 0]
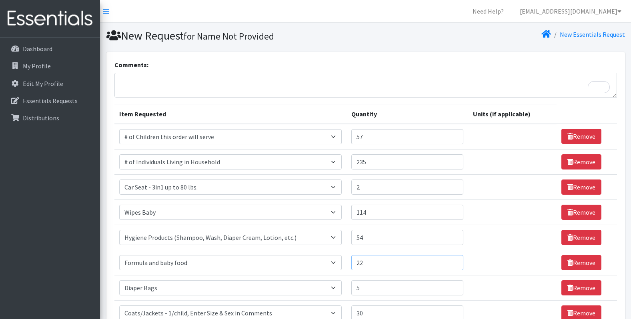
type input "22"
click at [168, 76] on textarea "Comments:" at bounding box center [365, 85] width 502 height 25
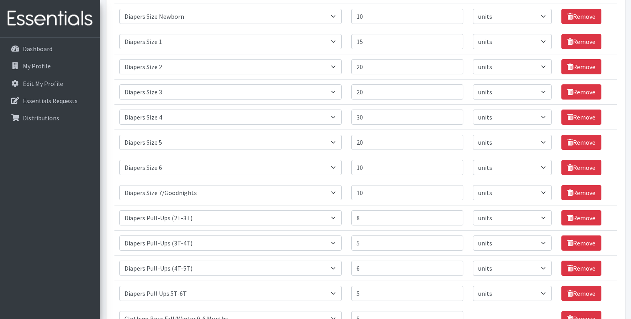
scroll to position [320, 0]
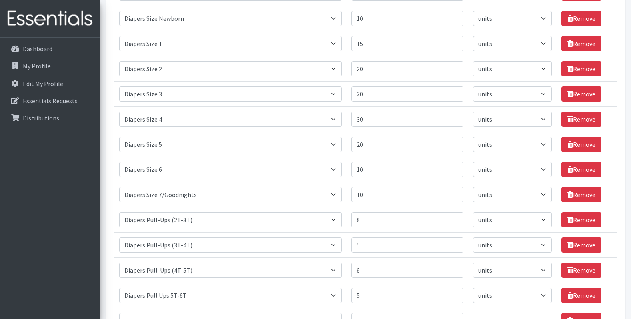
type textarea "Coats/Jackets - a mixture of sizes for male & female"
click at [373, 172] on input "10" at bounding box center [407, 169] width 112 height 15
drag, startPoint x: 372, startPoint y: 169, endPoint x: 357, endPoint y: 170, distance: 14.8
click at [357, 170] on input "10" at bounding box center [407, 169] width 112 height 15
type input "15"
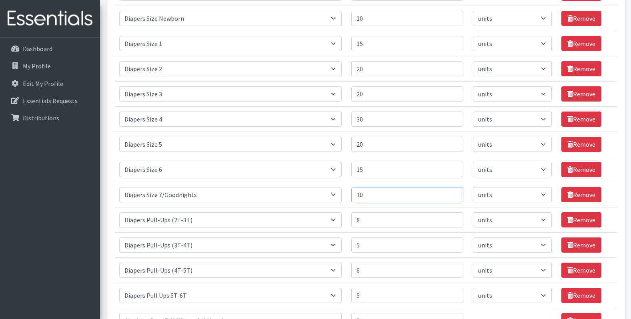
drag, startPoint x: 372, startPoint y: 200, endPoint x: 358, endPoint y: 200, distance: 14.4
click at [358, 200] on input "10" at bounding box center [407, 194] width 112 height 15
type input "6"
click at [384, 117] on input "30" at bounding box center [407, 119] width 112 height 15
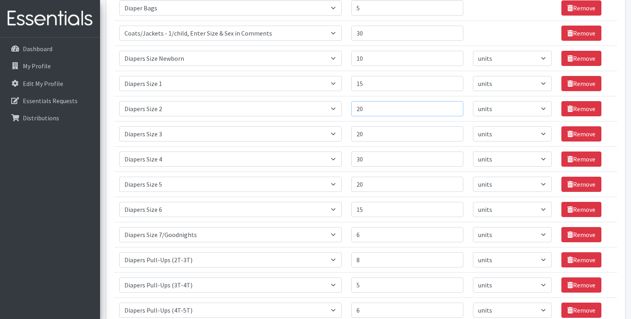
drag, startPoint x: 374, startPoint y: 115, endPoint x: 348, endPoint y: 113, distance: 26.5
click at [348, 113] on tr "Item Requested Select an item # of Children this order will serve # of Individu…" at bounding box center [365, 108] width 502 height 25
type input "25"
drag, startPoint x: 370, startPoint y: 131, endPoint x: 359, endPoint y: 131, distance: 10.8
click at [359, 131] on input "20" at bounding box center [407, 133] width 112 height 15
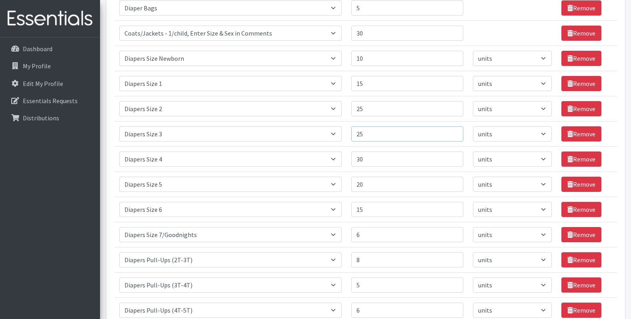
type input "25"
click at [375, 58] on input "10" at bounding box center [407, 58] width 112 height 15
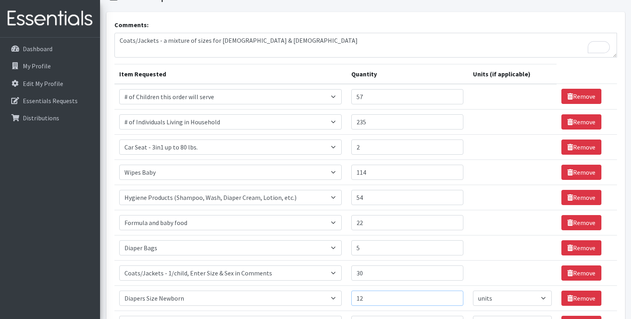
scroll to position [0, 0]
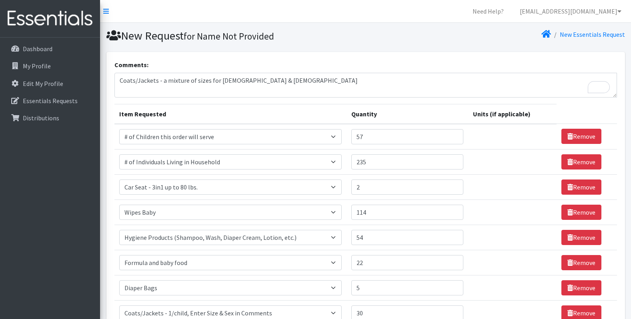
type input "12"
click at [118, 78] on textarea "Coats/Jackets - a mixture of sizes for male & female" at bounding box center [365, 85] width 502 height 25
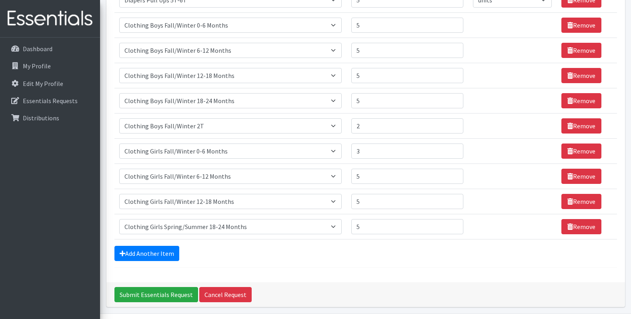
scroll to position [626, 0]
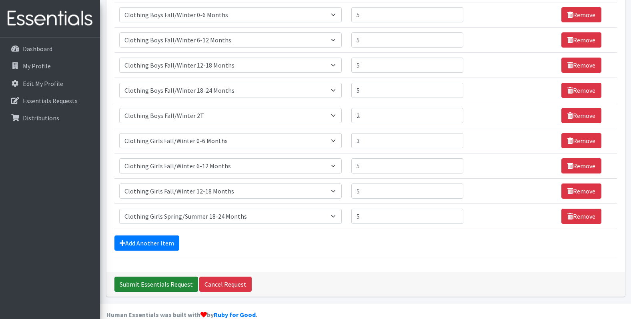
type textarea "This is our September Order. We will place our October order in a couple of wee…"
click at [150, 289] on input "Submit Essentials Request" at bounding box center [156, 284] width 84 height 15
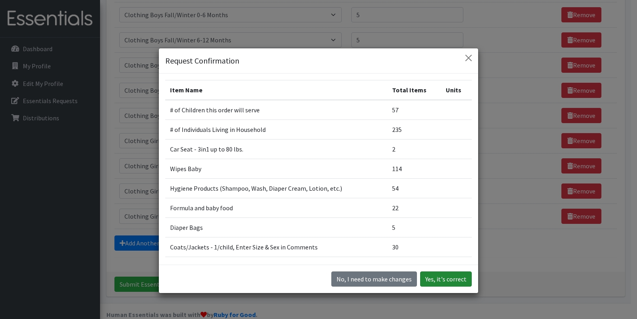
click at [443, 276] on button "Yes, it's correct" at bounding box center [446, 278] width 52 height 15
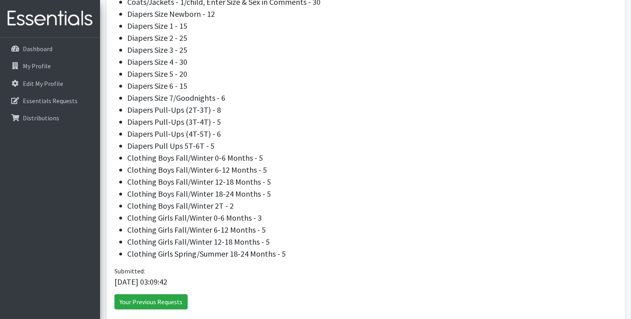
scroll to position [436, 0]
